Goal: Transaction & Acquisition: Purchase product/service

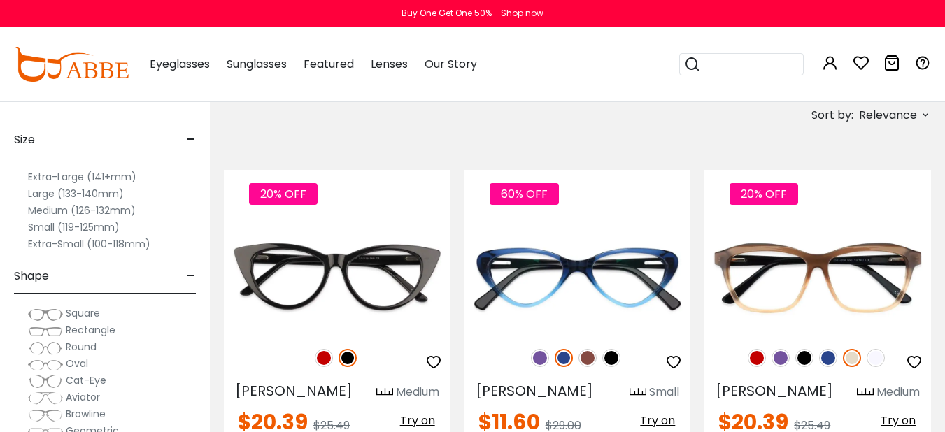
scroll to position [140, 0]
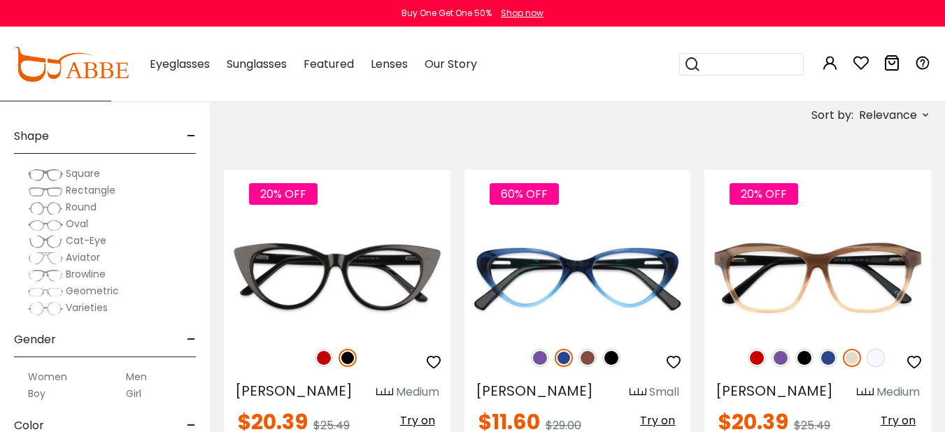
click at [87, 189] on span "Rectangle" at bounding box center [91, 190] width 50 height 14
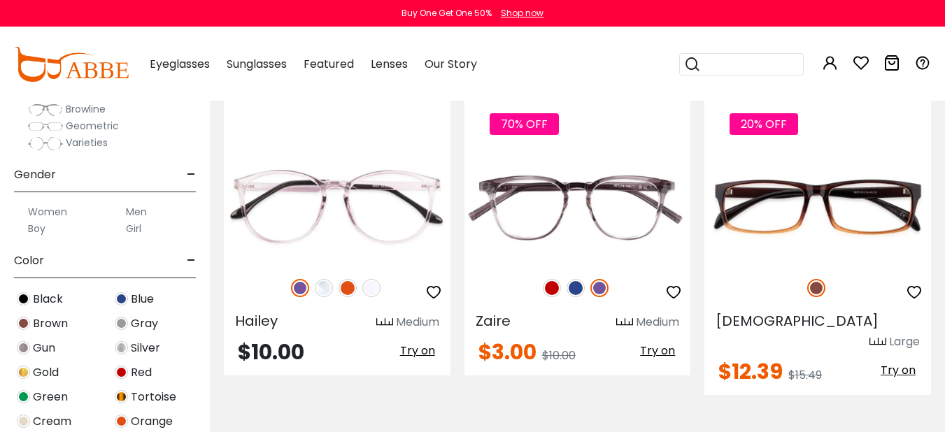
scroll to position [280, 0]
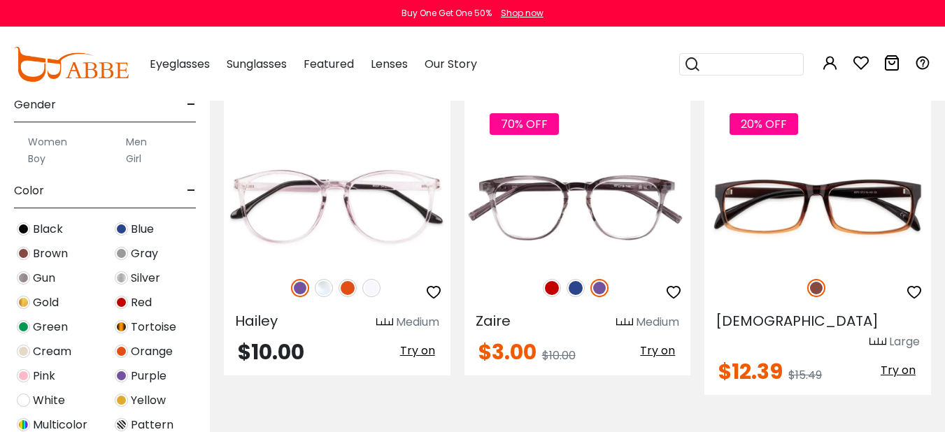
click at [137, 140] on label "Men" at bounding box center [136, 142] width 21 height 17
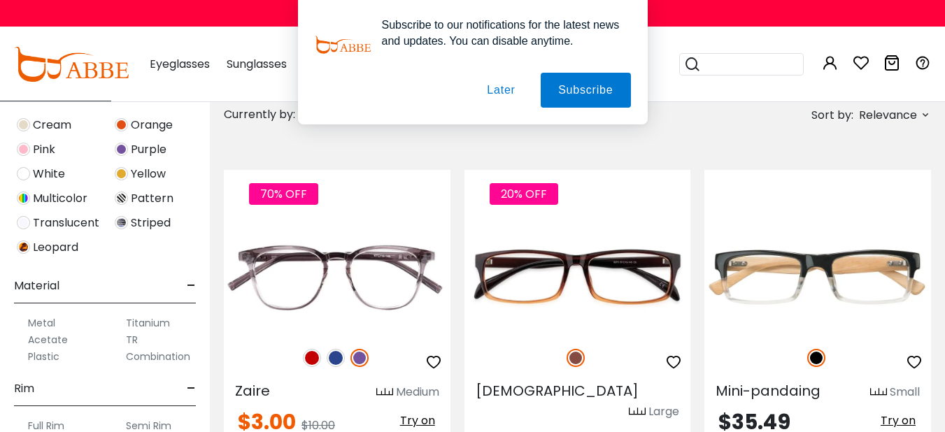
scroll to position [699, 0]
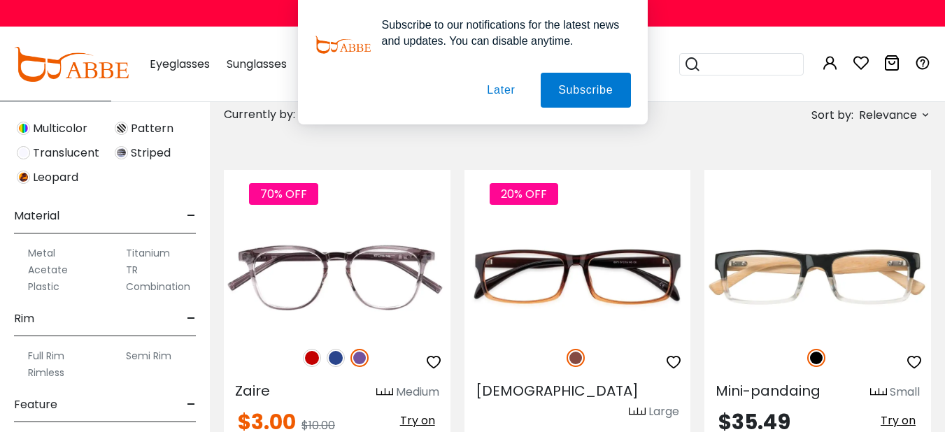
click at [55, 371] on label "Rimless" at bounding box center [46, 372] width 36 height 17
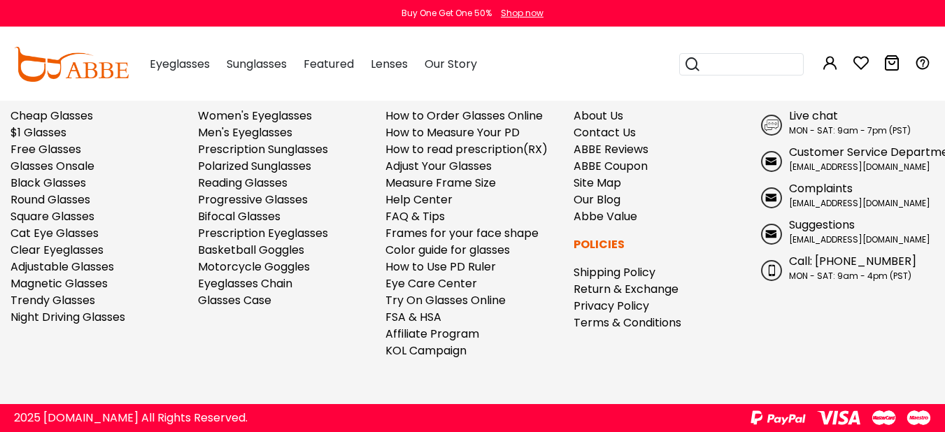
scroll to position [477, 0]
